Goal: Task Accomplishment & Management: Use online tool/utility

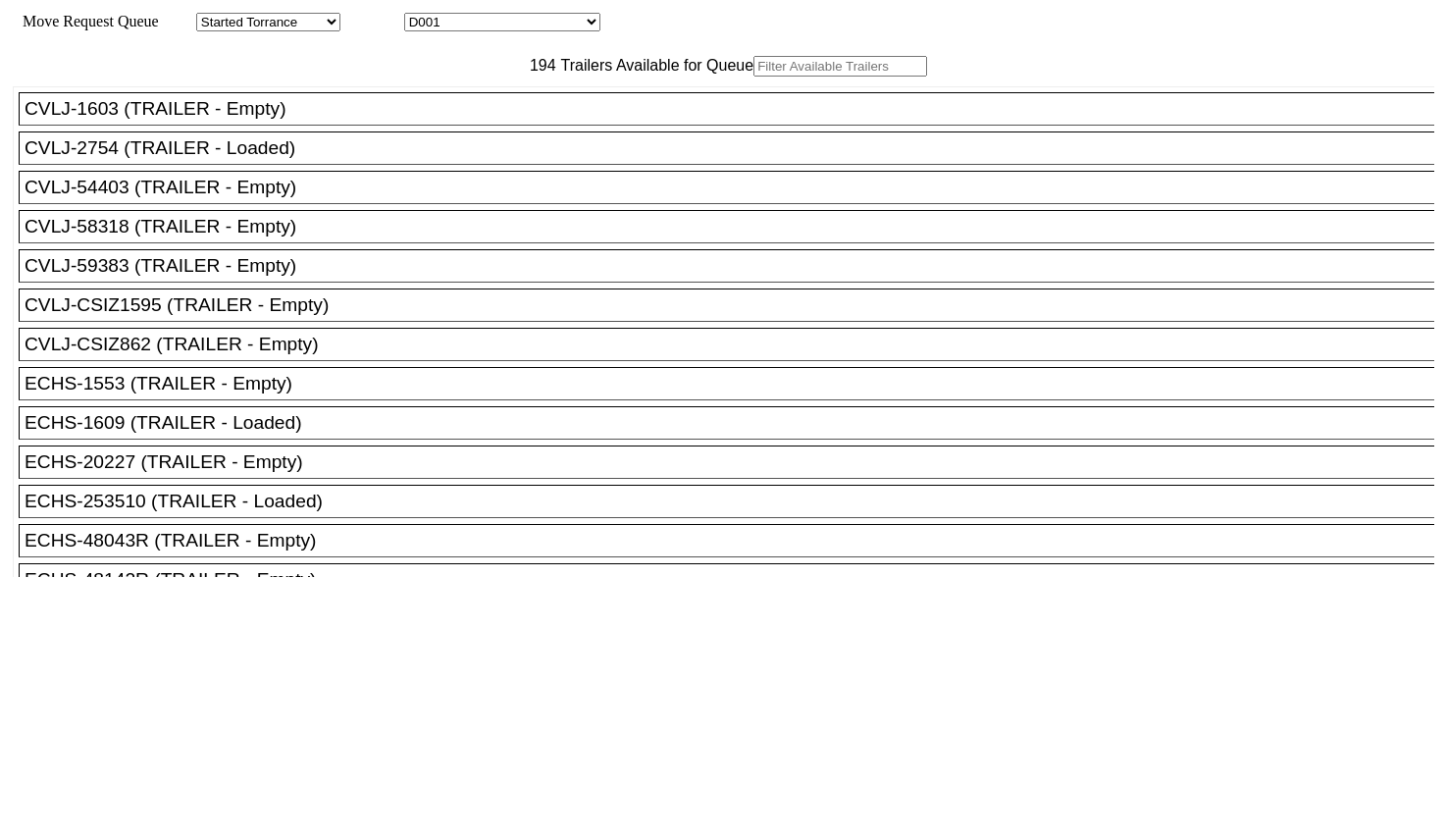
click at [754, 77] on input "text" at bounding box center [840, 66] width 173 height 21
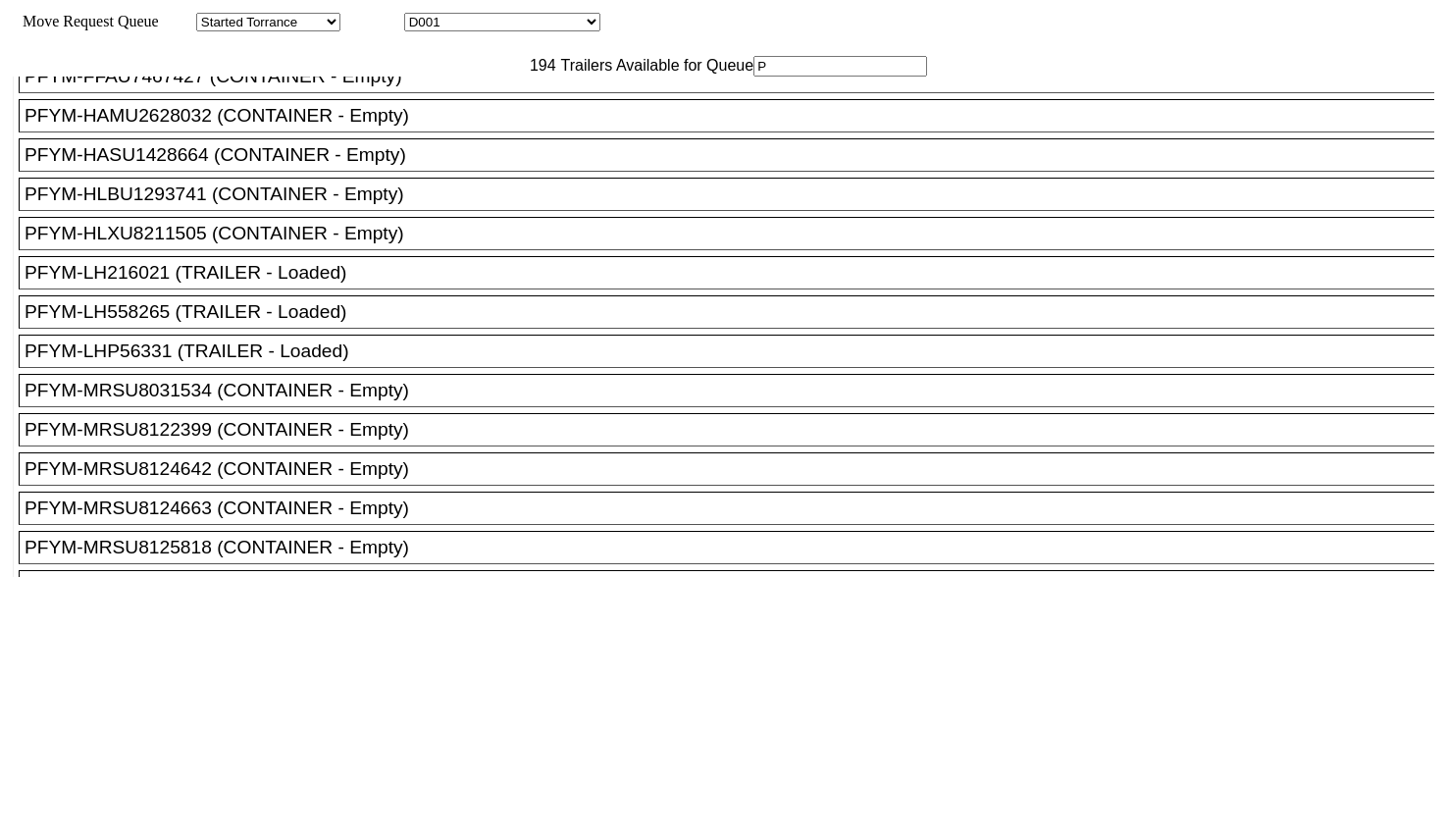
scroll to position [5027, 0]
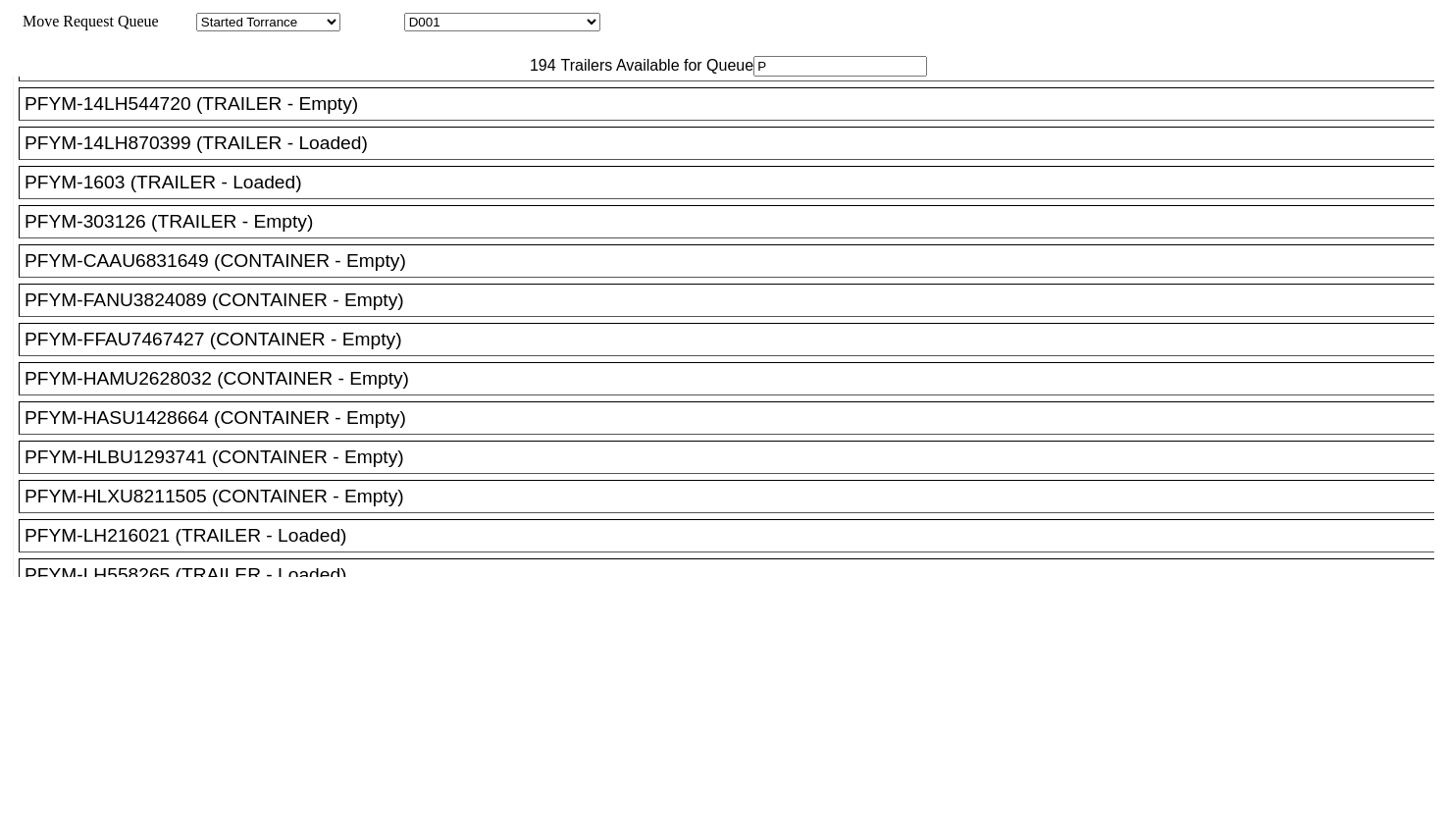
type input "P"
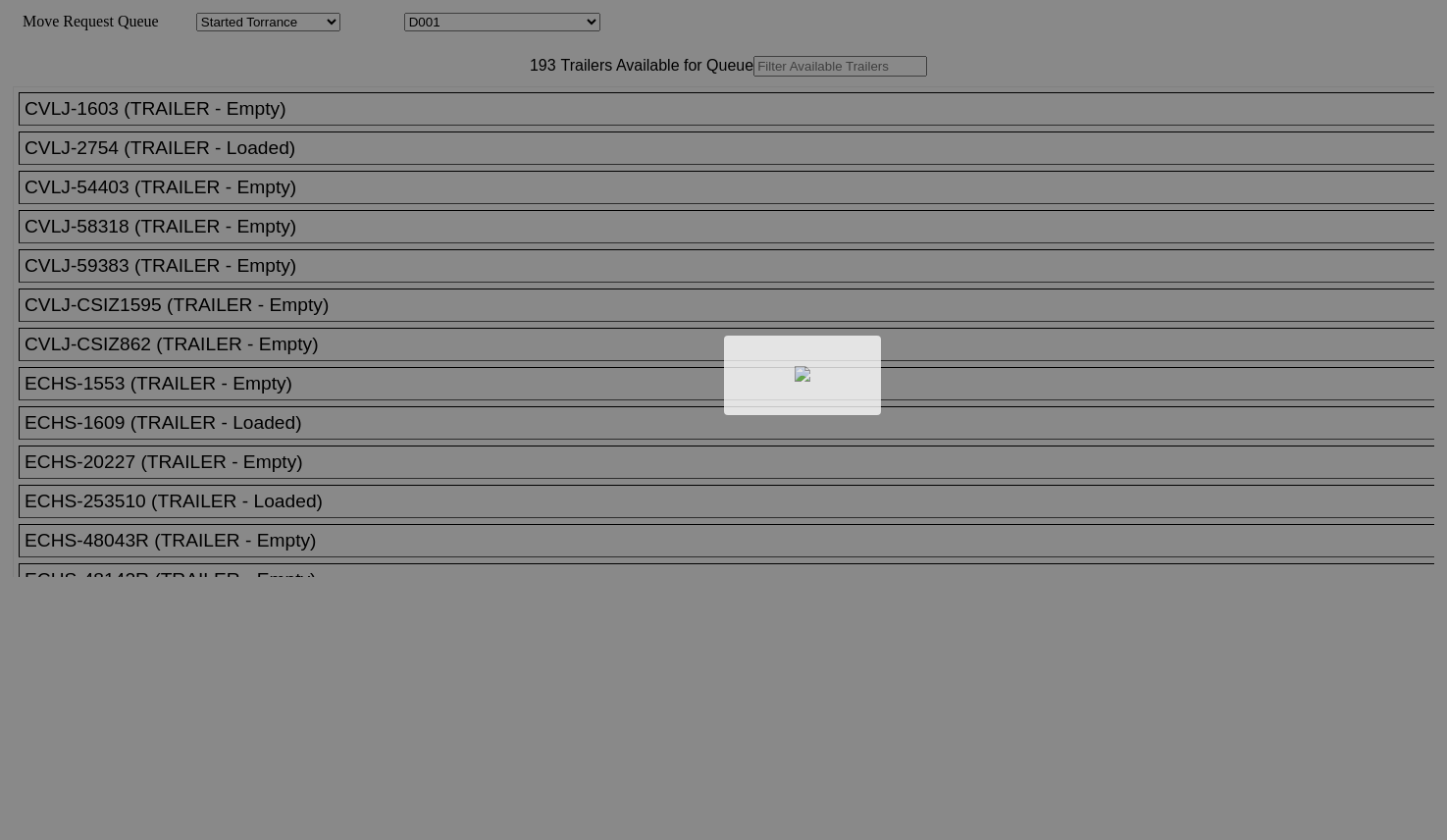
click at [415, 115] on div at bounding box center [723, 420] width 1447 height 840
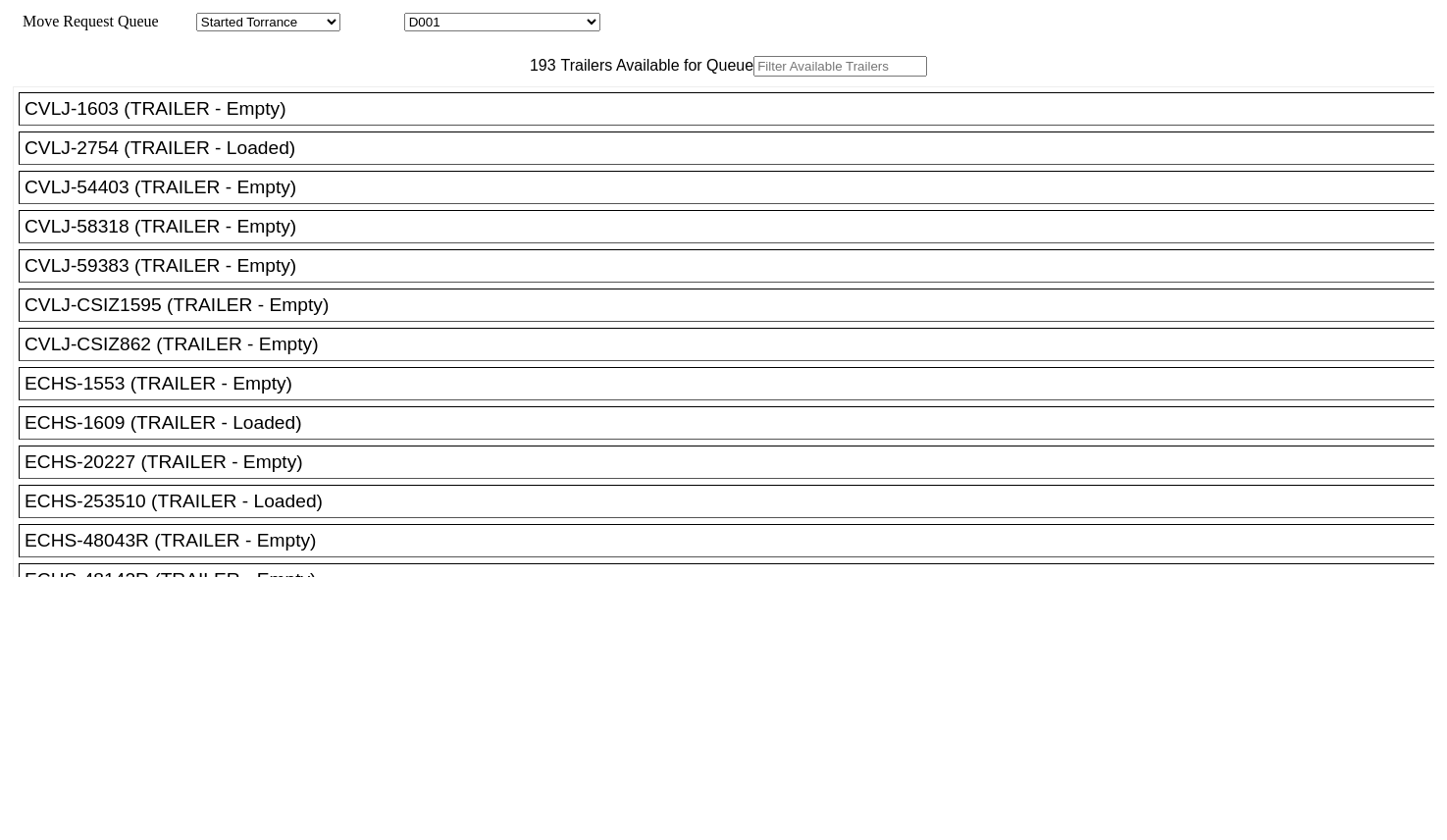
click at [754, 77] on input "text" at bounding box center [840, 66] width 173 height 21
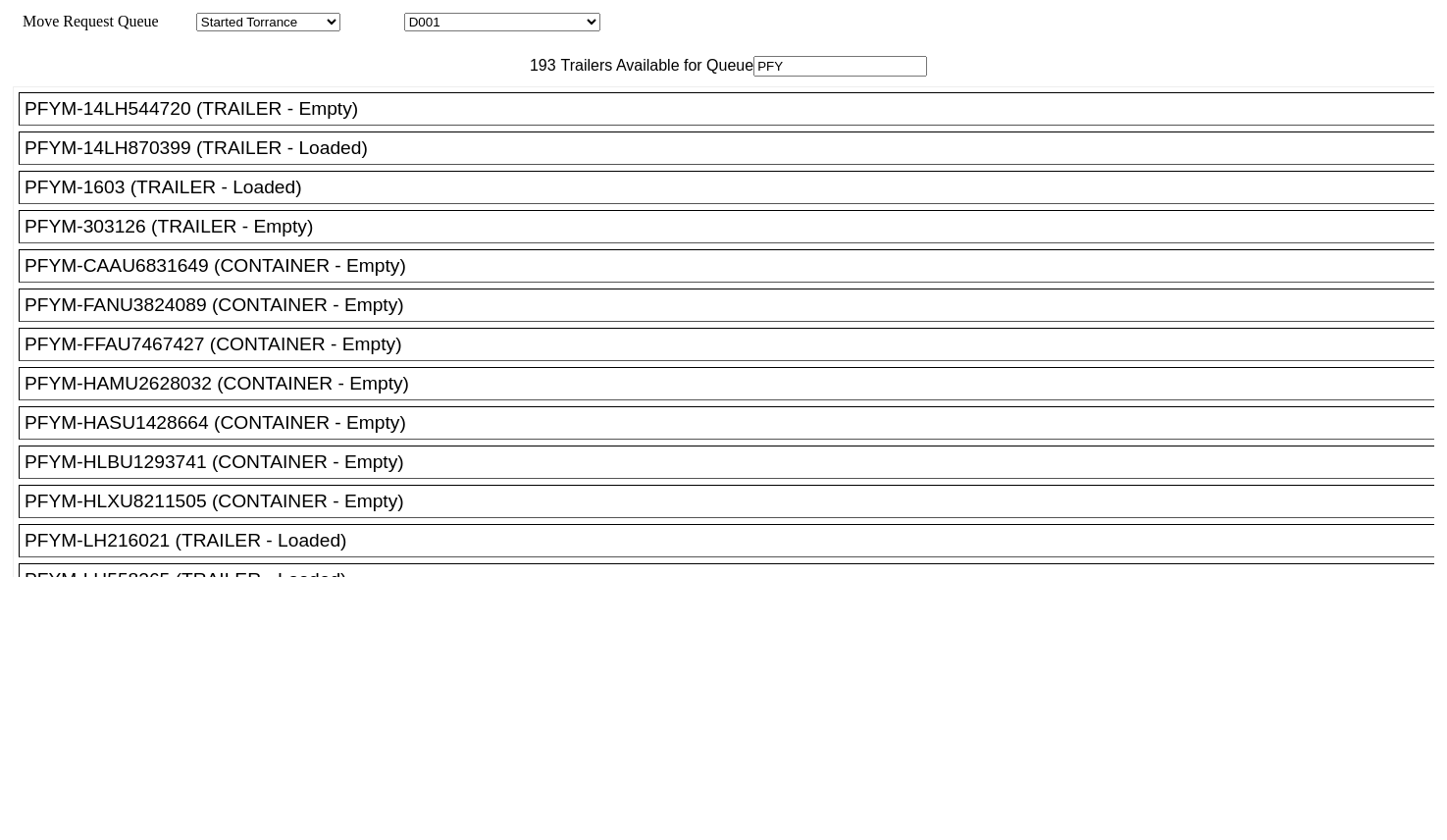
type input "PFY"
click at [231, 120] on div "PFYM-14LH544720 (TRAILER - Empty)" at bounding box center [735, 109] width 1421 height 22
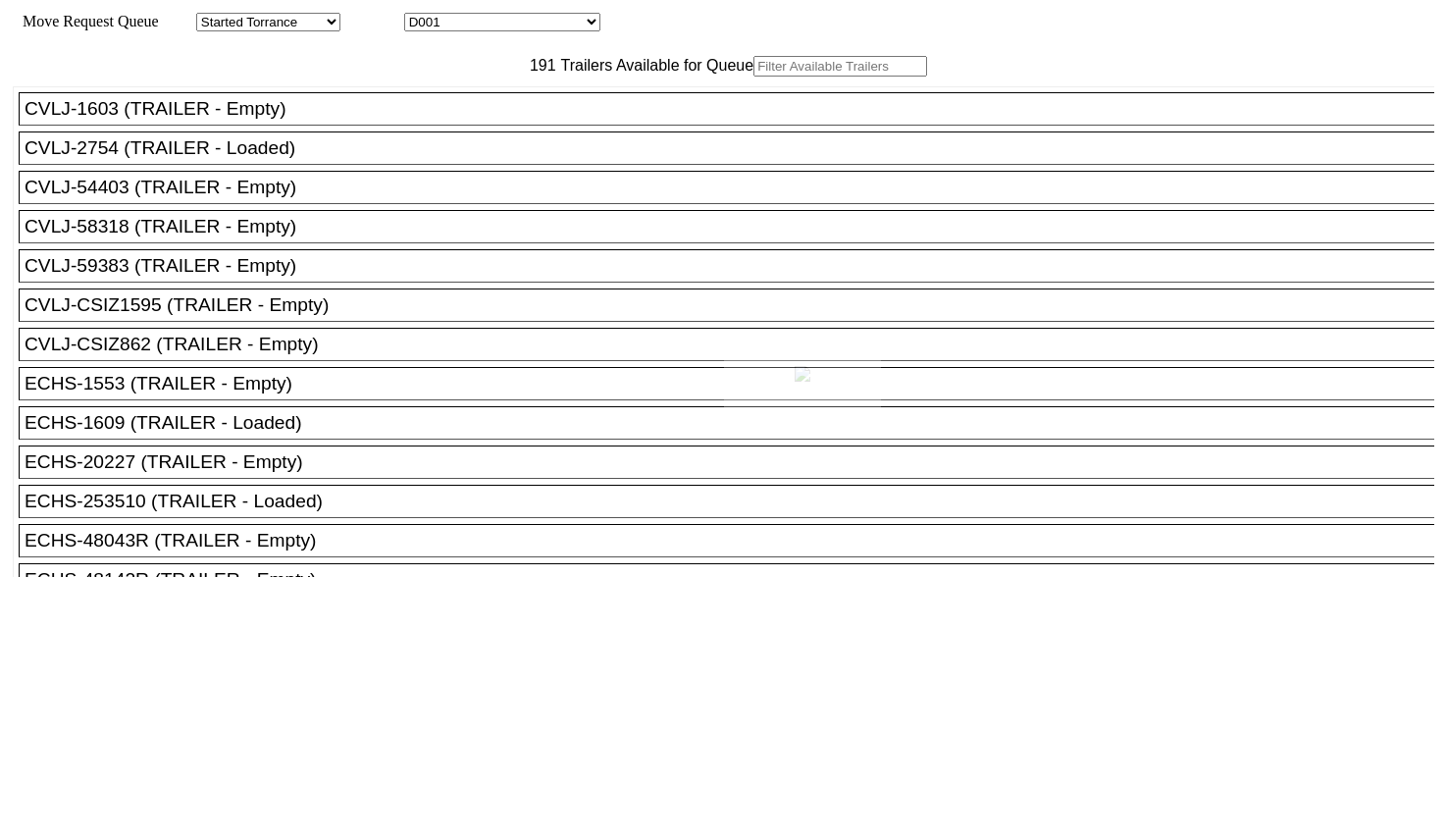
click at [412, 113] on div at bounding box center [723, 420] width 1447 height 840
click at [754, 77] on input "text" at bounding box center [840, 66] width 173 height 21
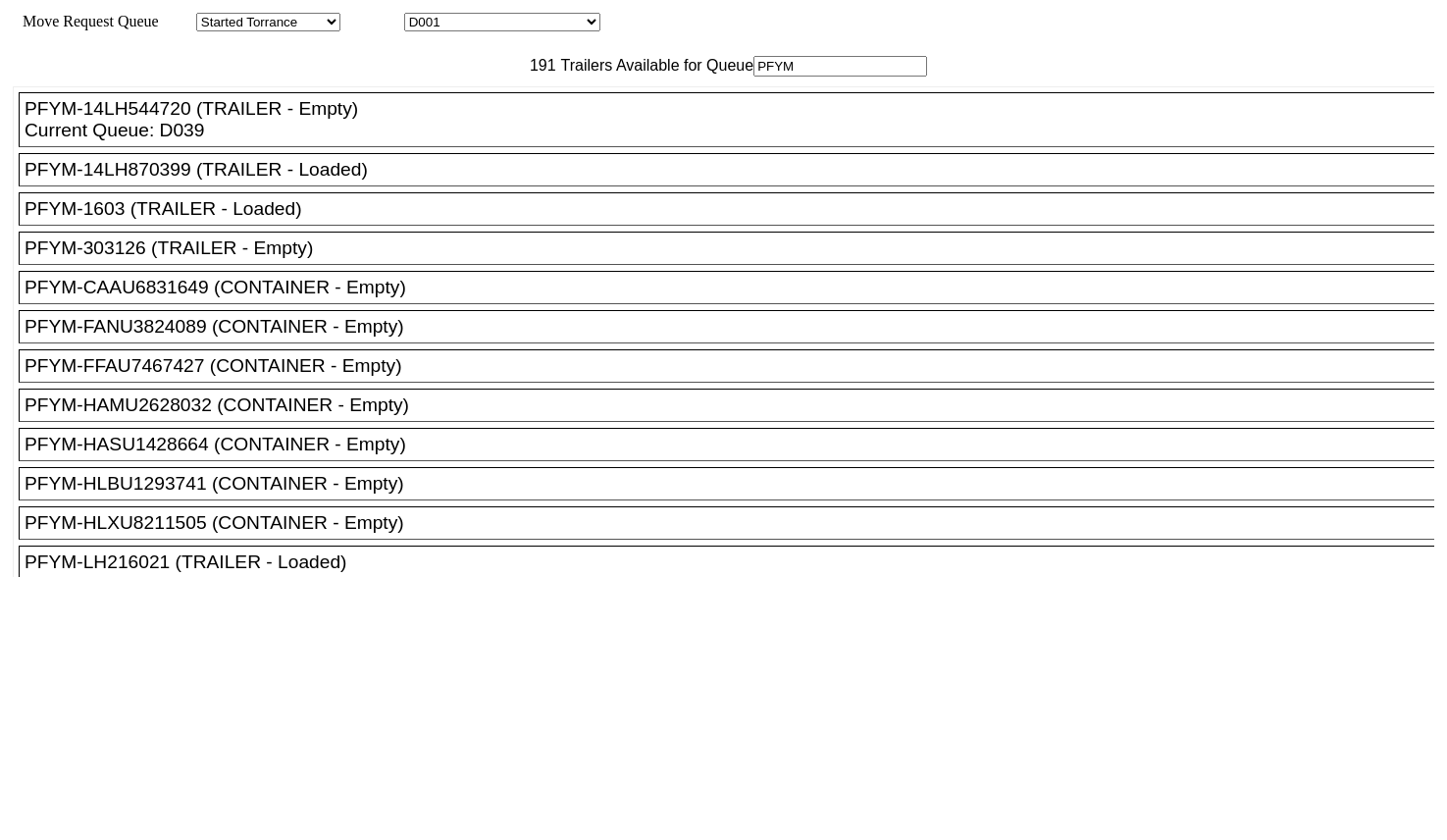
type input "PFYM"
click at [194, 259] on div "PFYM-303126 (TRAILER - Empty)" at bounding box center [735, 248] width 1421 height 22
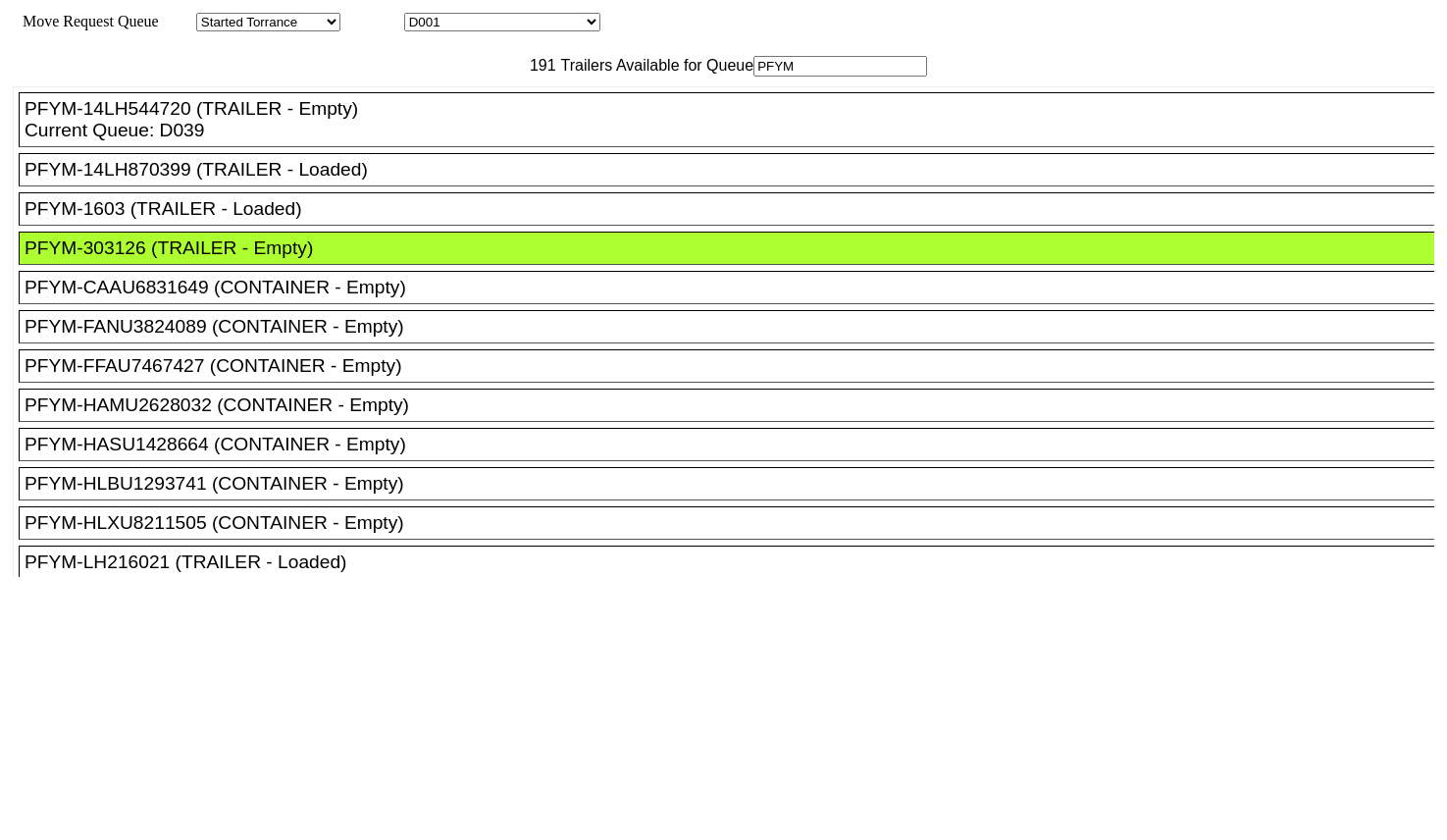
click at [702, 577] on div at bounding box center [723, 810] width 1421 height 467
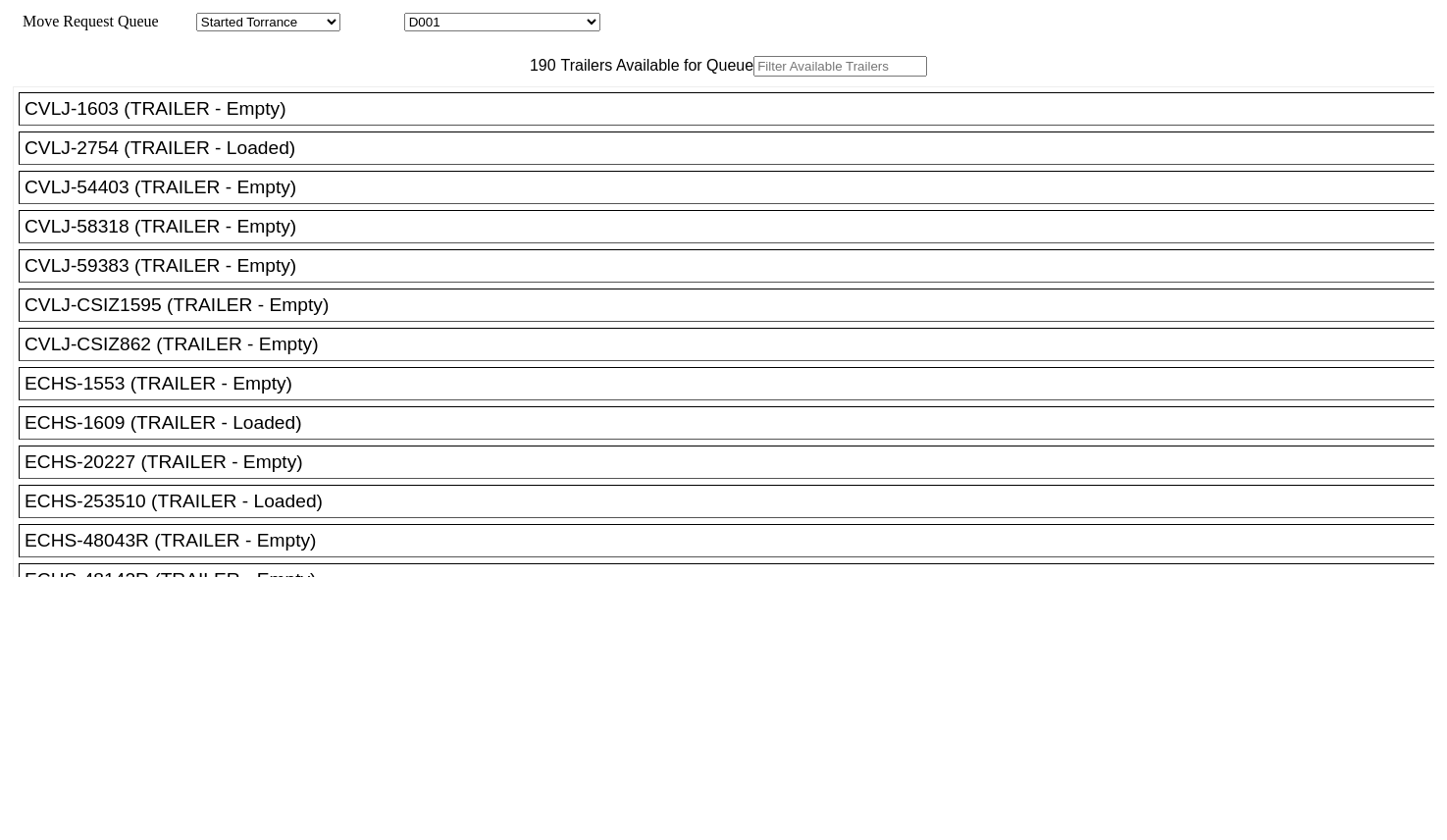
click at [754, 77] on input "text" at bounding box center [840, 66] width 173 height 21
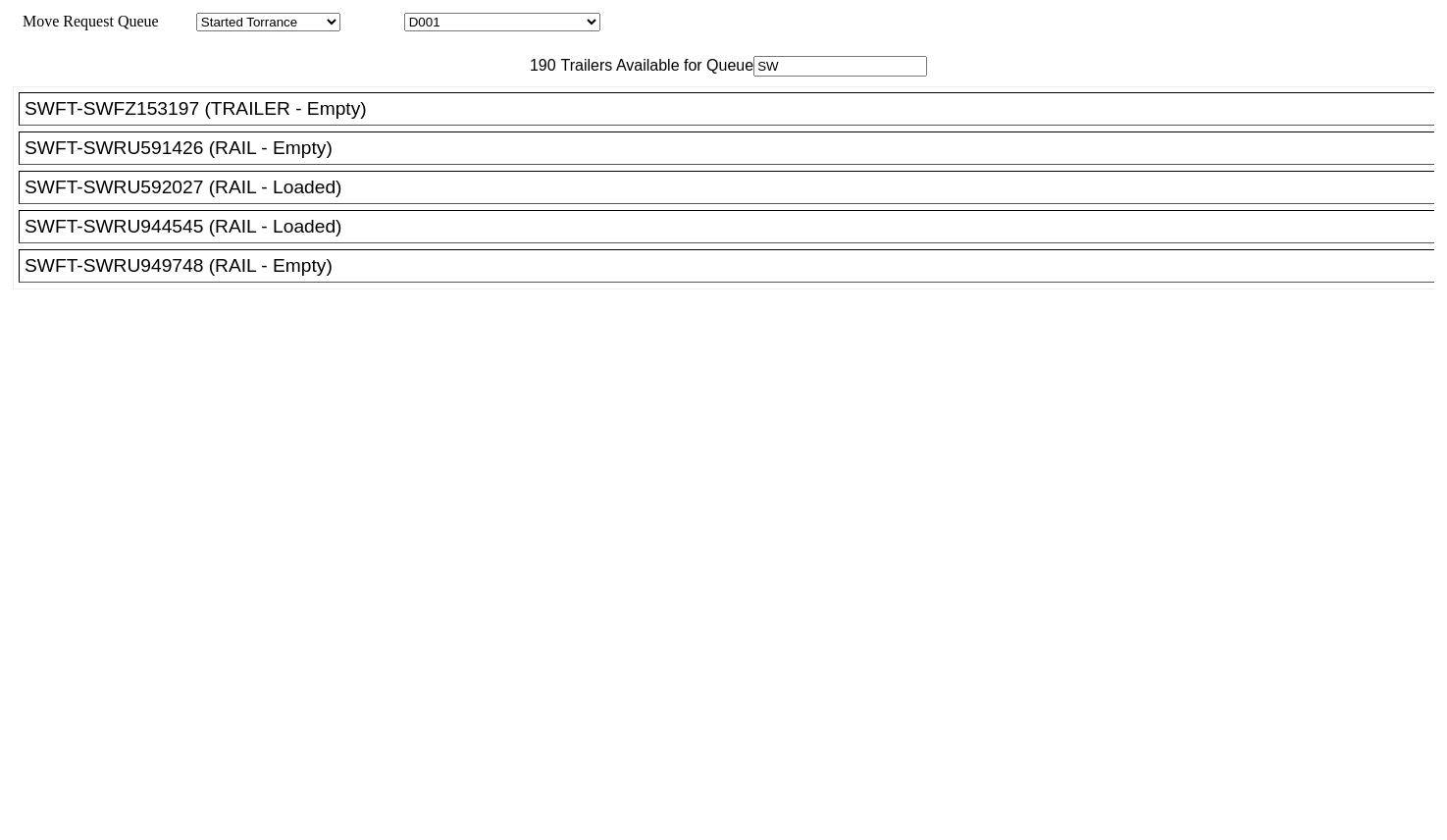
type input "SW"
click at [355, 277] on div "SWFT-SWRU949748 (RAIL - Empty)" at bounding box center [735, 266] width 1421 height 22
